Goal: Information Seeking & Learning: Find specific fact

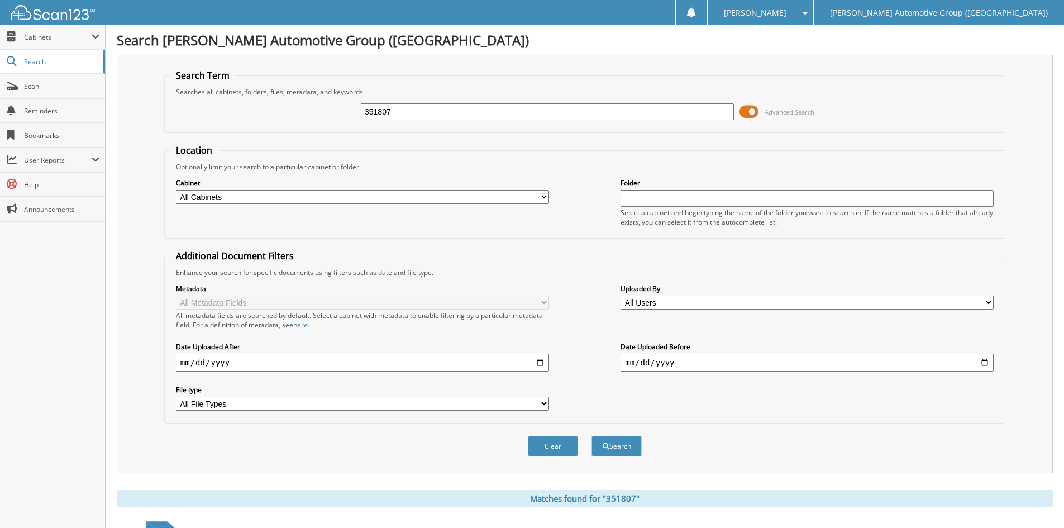
drag, startPoint x: 435, startPoint y: 113, endPoint x: 379, endPoint y: 117, distance: 56.5
click at [379, 117] on input "351807" at bounding box center [547, 111] width 373 height 17
type input "351732"
click at [620, 447] on button "Search" at bounding box center [616, 446] width 50 height 21
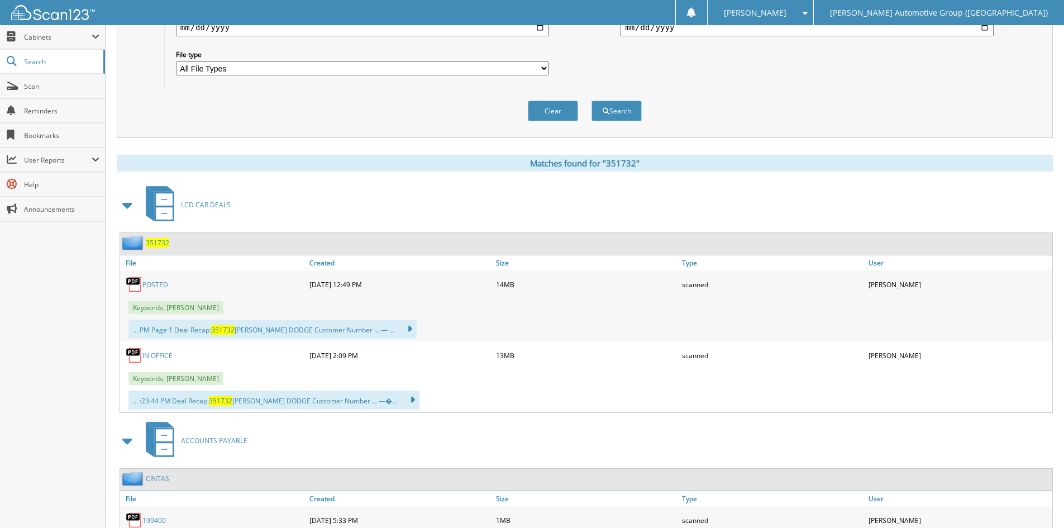
click at [150, 285] on link "POSTED" at bounding box center [155, 284] width 26 height 9
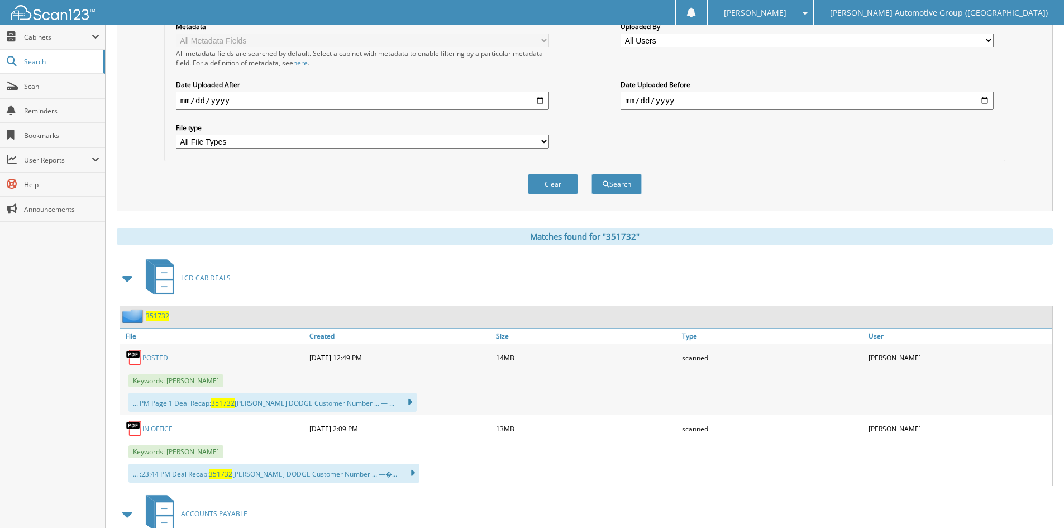
scroll to position [0, 0]
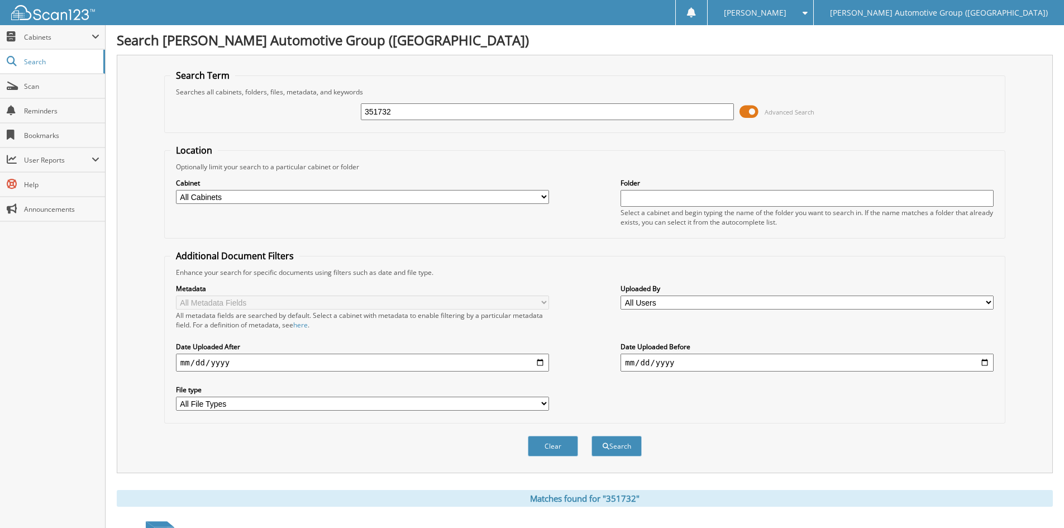
drag, startPoint x: 413, startPoint y: 111, endPoint x: 344, endPoint y: 113, distance: 69.3
click at [344, 113] on div "351732 Advanced Search" at bounding box center [584, 112] width 829 height 30
type input "219493"
click at [623, 445] on button "Search" at bounding box center [616, 446] width 50 height 21
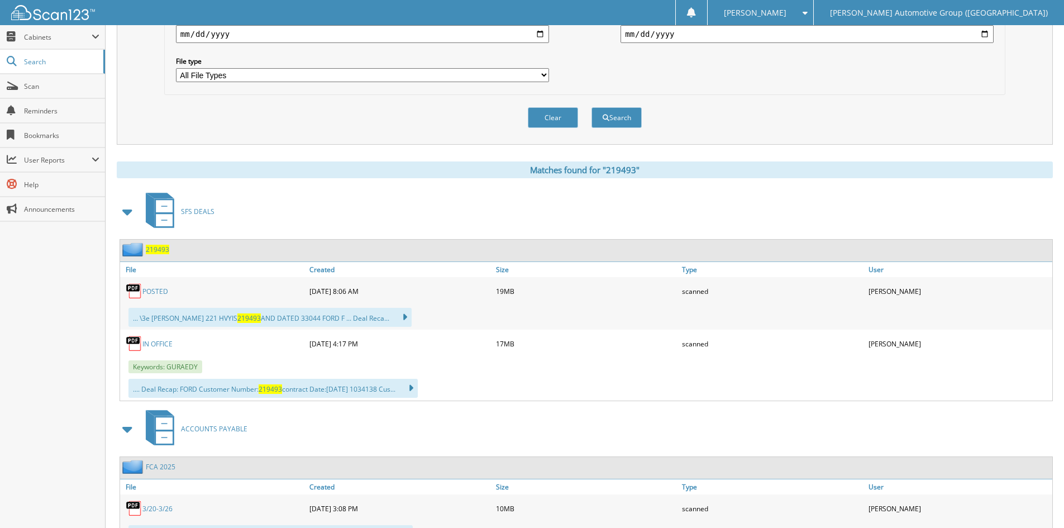
scroll to position [335, 0]
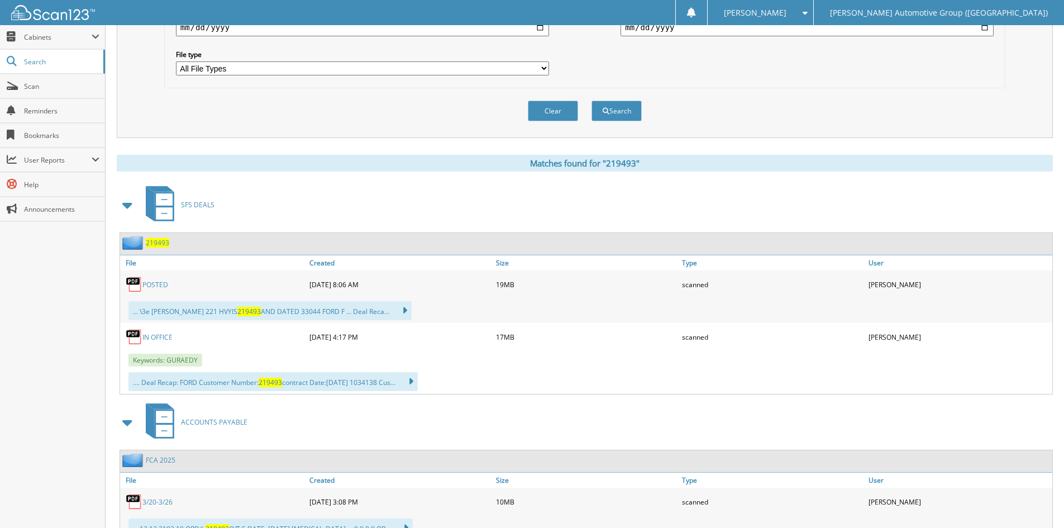
click at [150, 285] on link "POSTED" at bounding box center [155, 284] width 26 height 9
